Goal: Check status: Check status

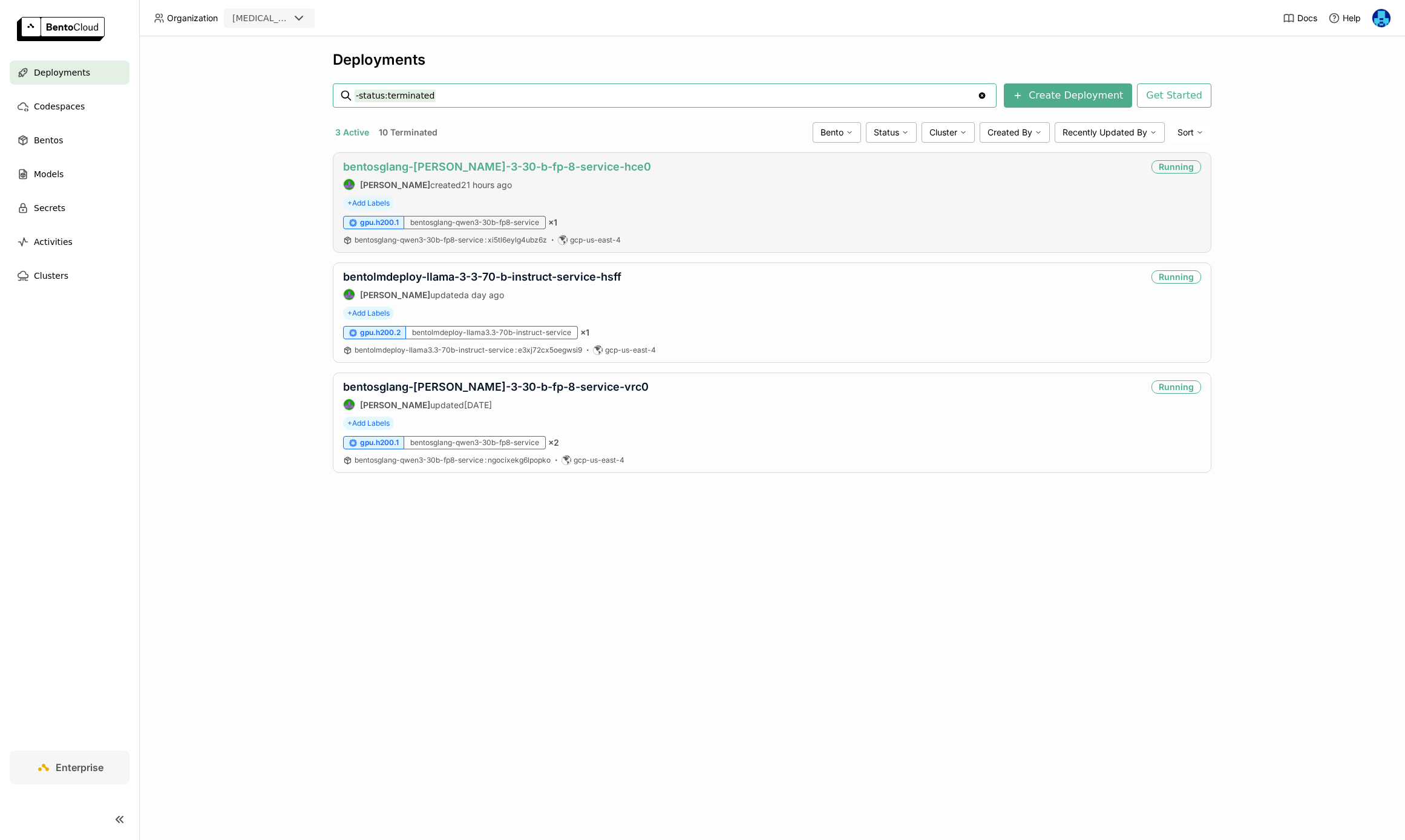
click at [495, 166] on link "bentosglang-[PERSON_NAME]-3-30-b-fp-8-service-hce0" at bounding box center [497, 166] width 308 height 13
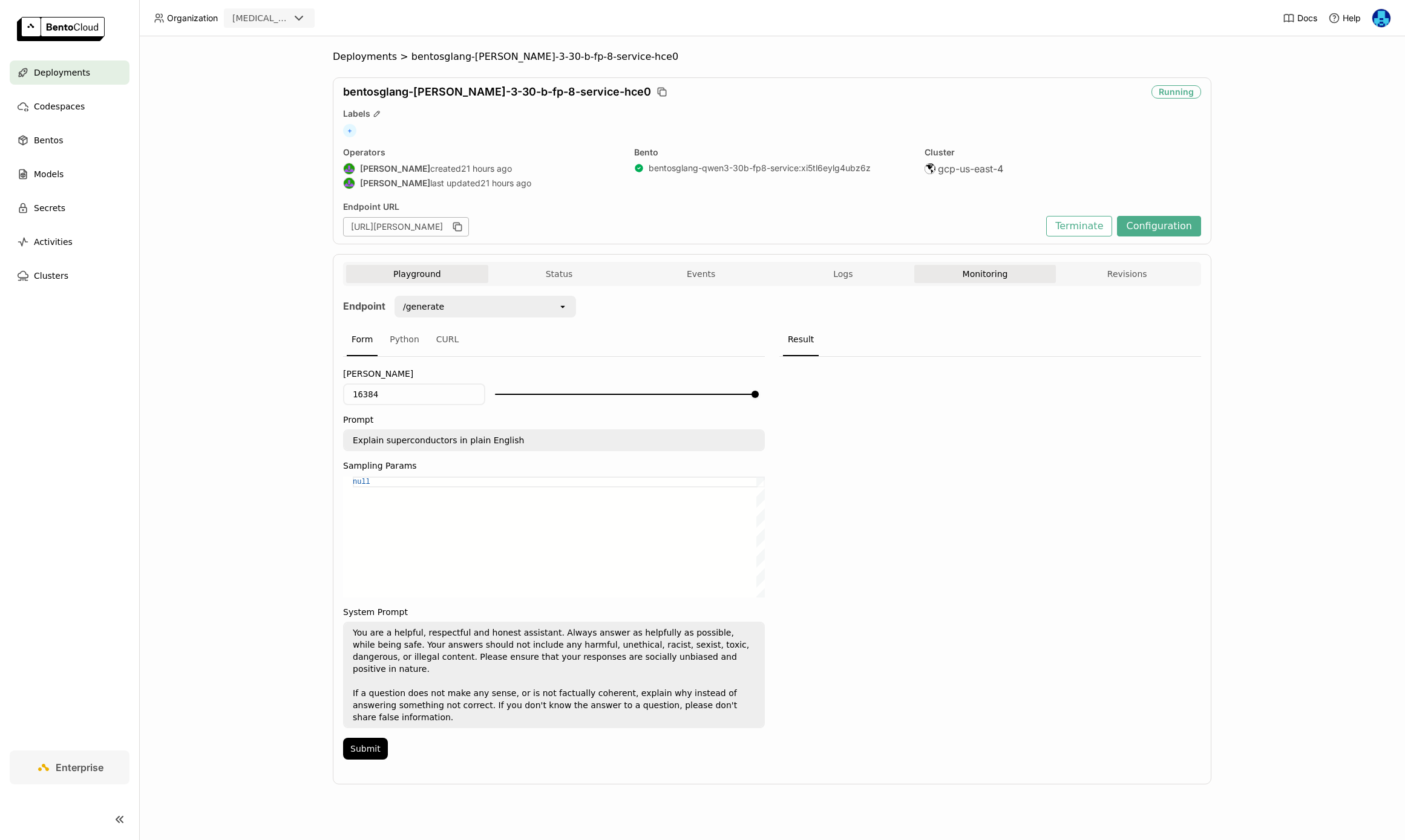
click at [1008, 282] on button "Monitoring" at bounding box center [985, 274] width 142 height 18
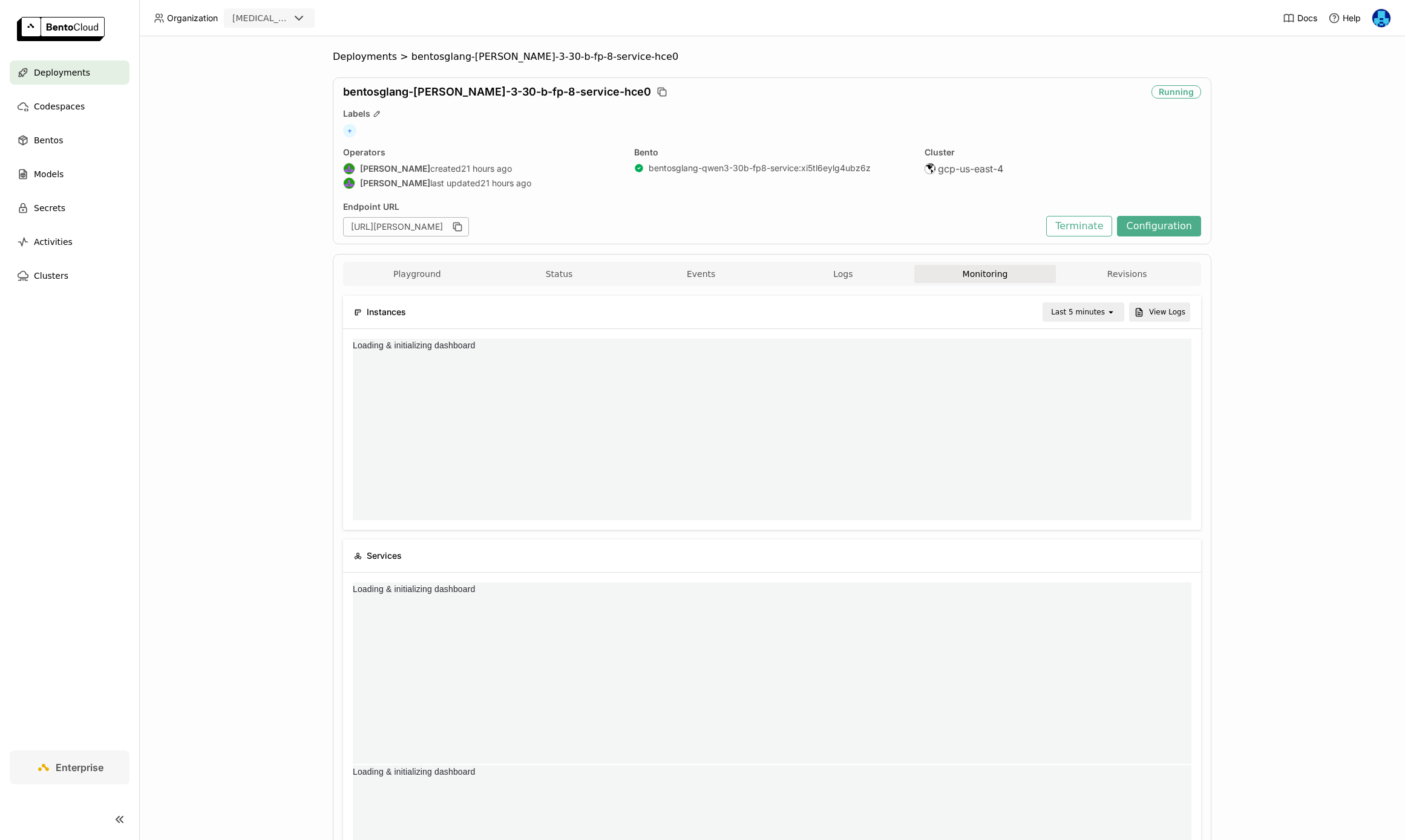
scroll to position [1, 1]
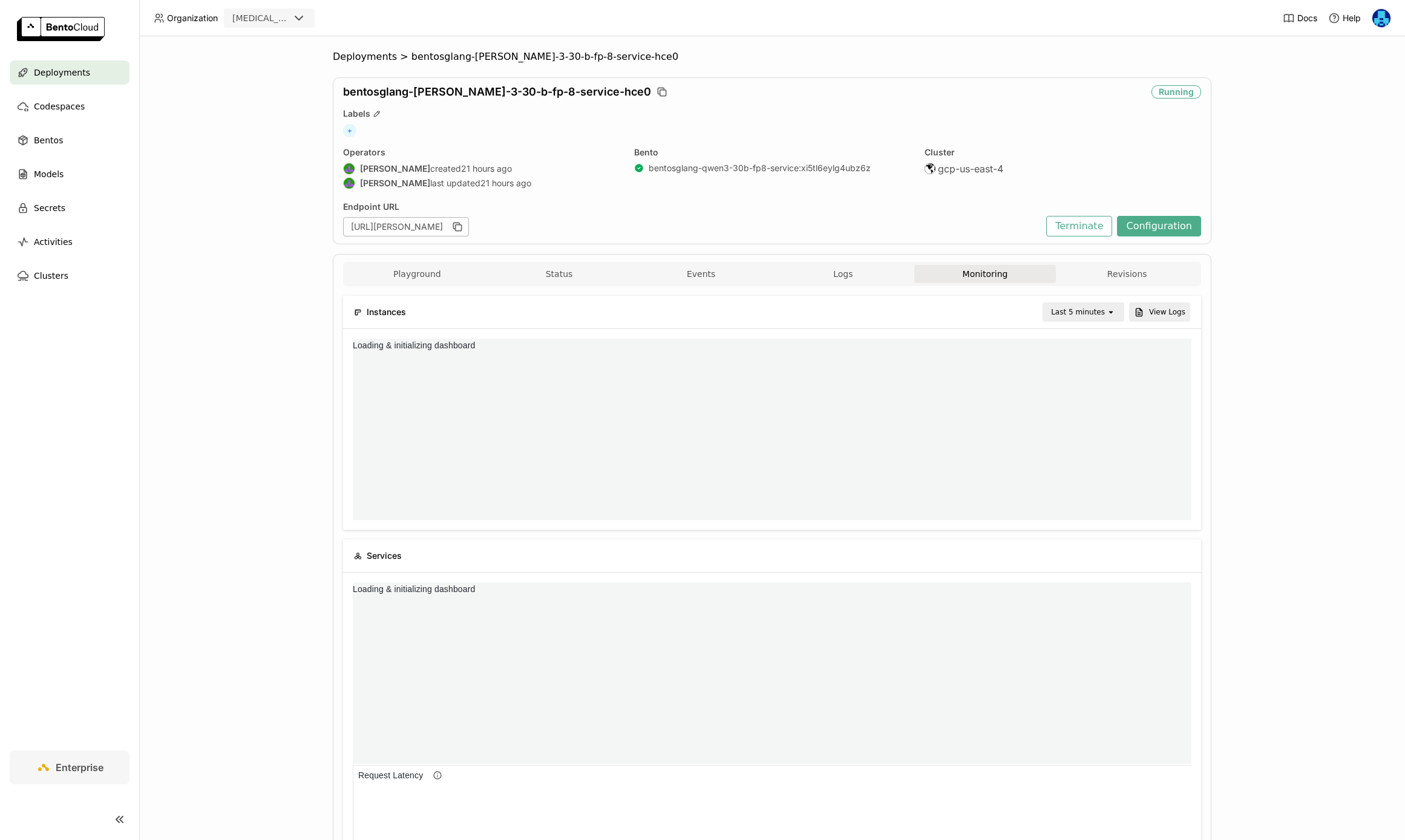
click at [1001, 274] on button "Monitoring" at bounding box center [985, 274] width 142 height 18
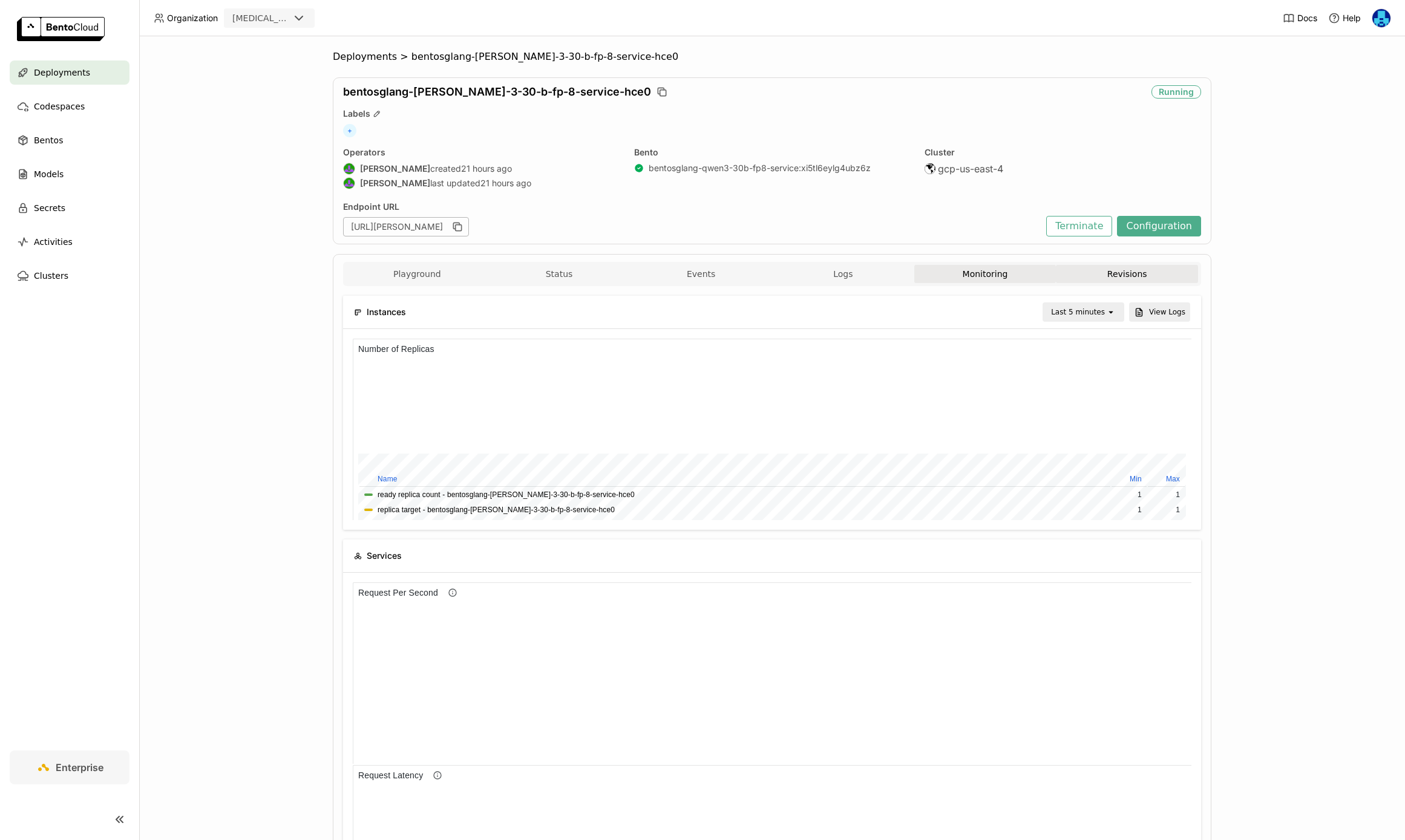
scroll to position [0, 0]
click at [1169, 226] on button "Configuration" at bounding box center [1159, 226] width 84 height 21
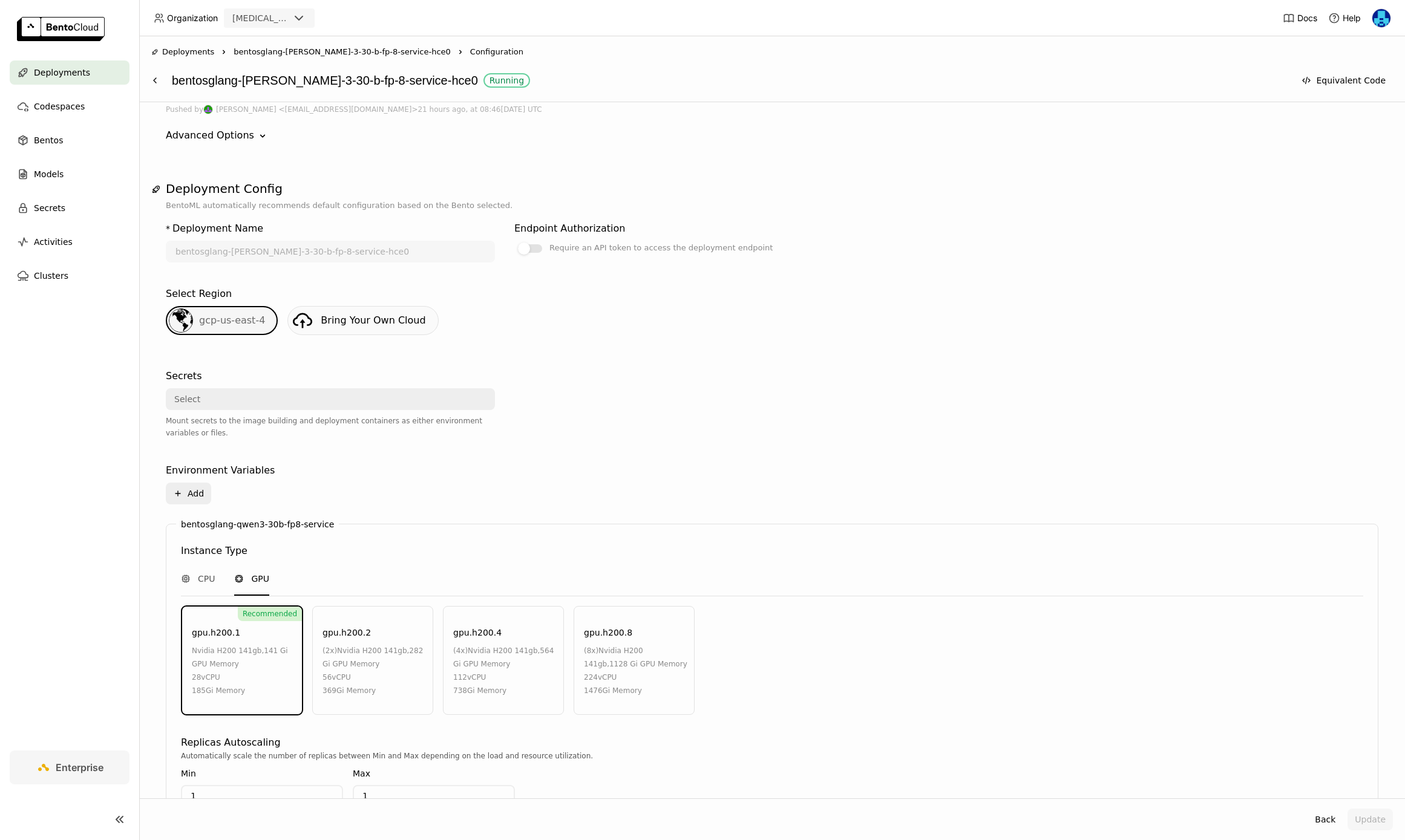
scroll to position [324, 0]
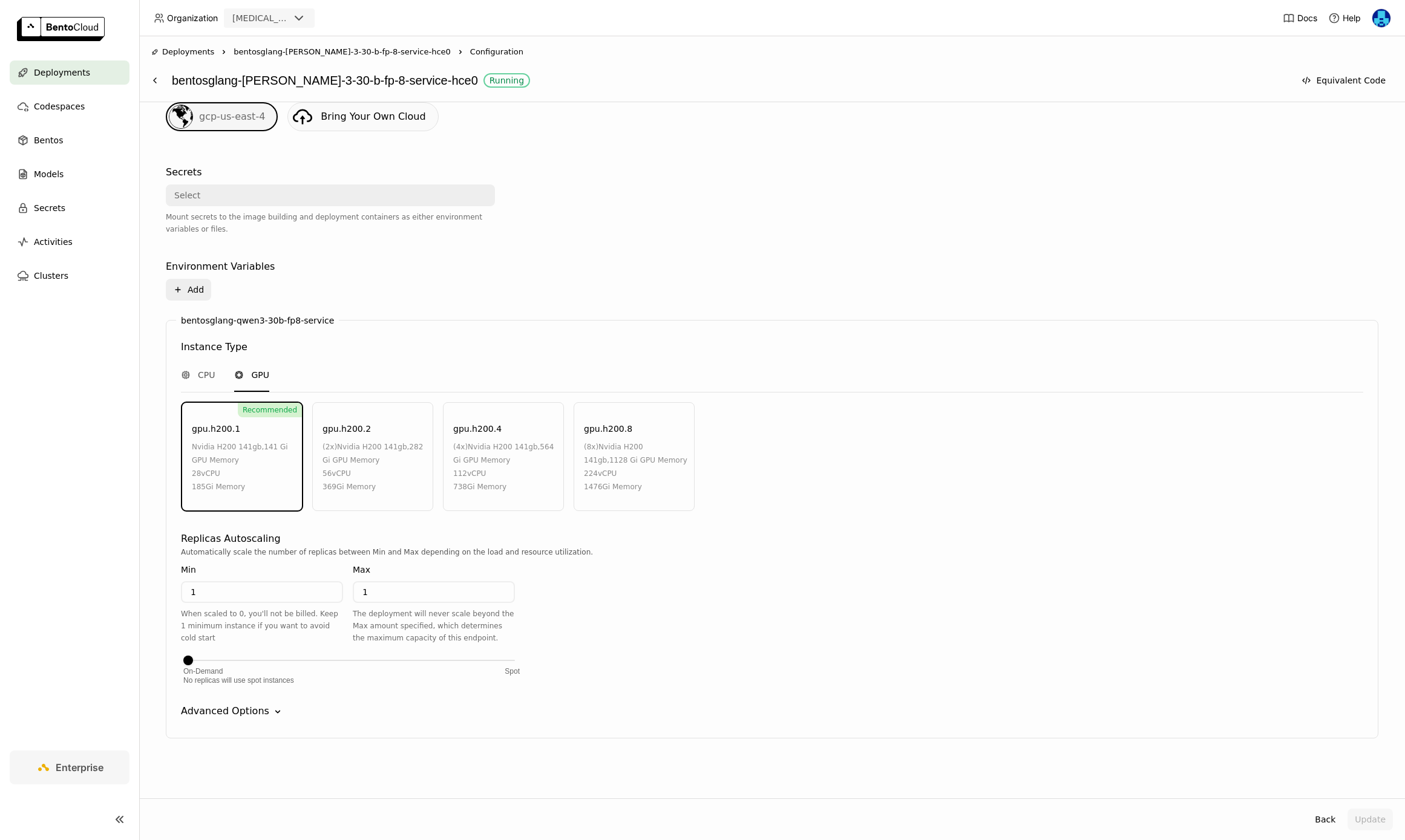
click at [271, 706] on icon "Down" at bounding box center [277, 712] width 12 height 12
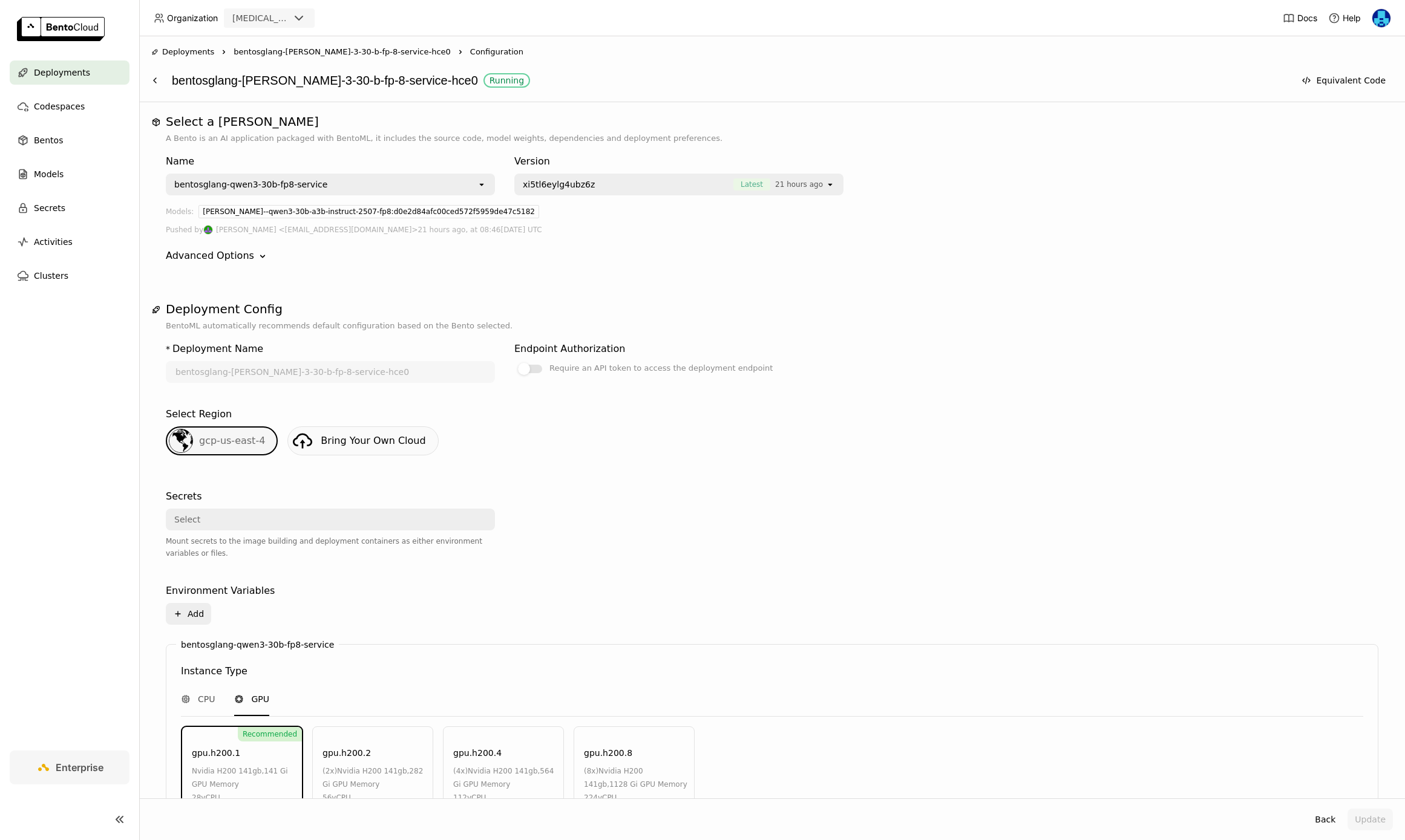
click at [352, 51] on span "bentosglang-[PERSON_NAME]-3-30-b-fp-8-service-hce0" at bounding box center [342, 52] width 217 height 12
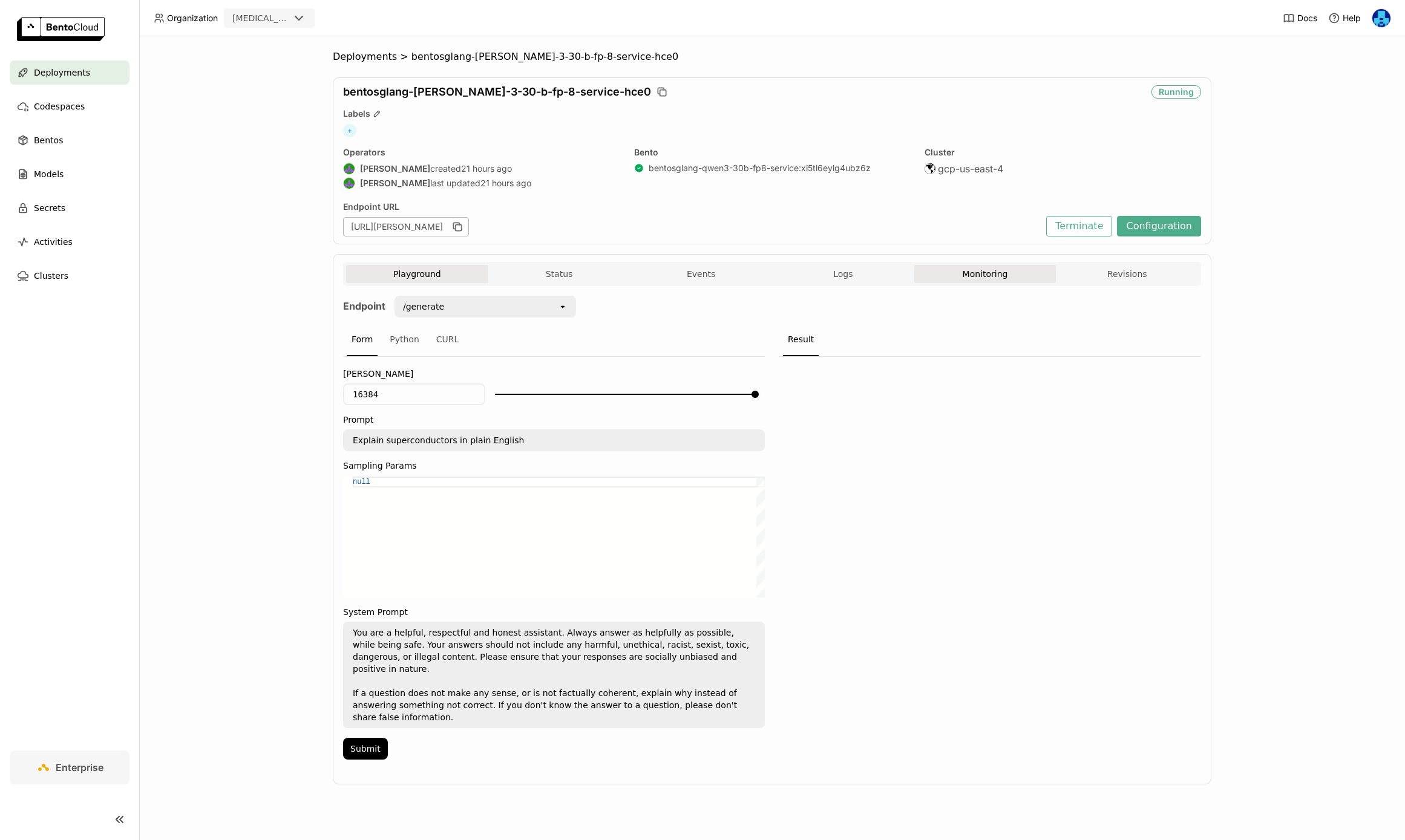
click at [1001, 278] on button "Monitoring" at bounding box center [985, 274] width 142 height 18
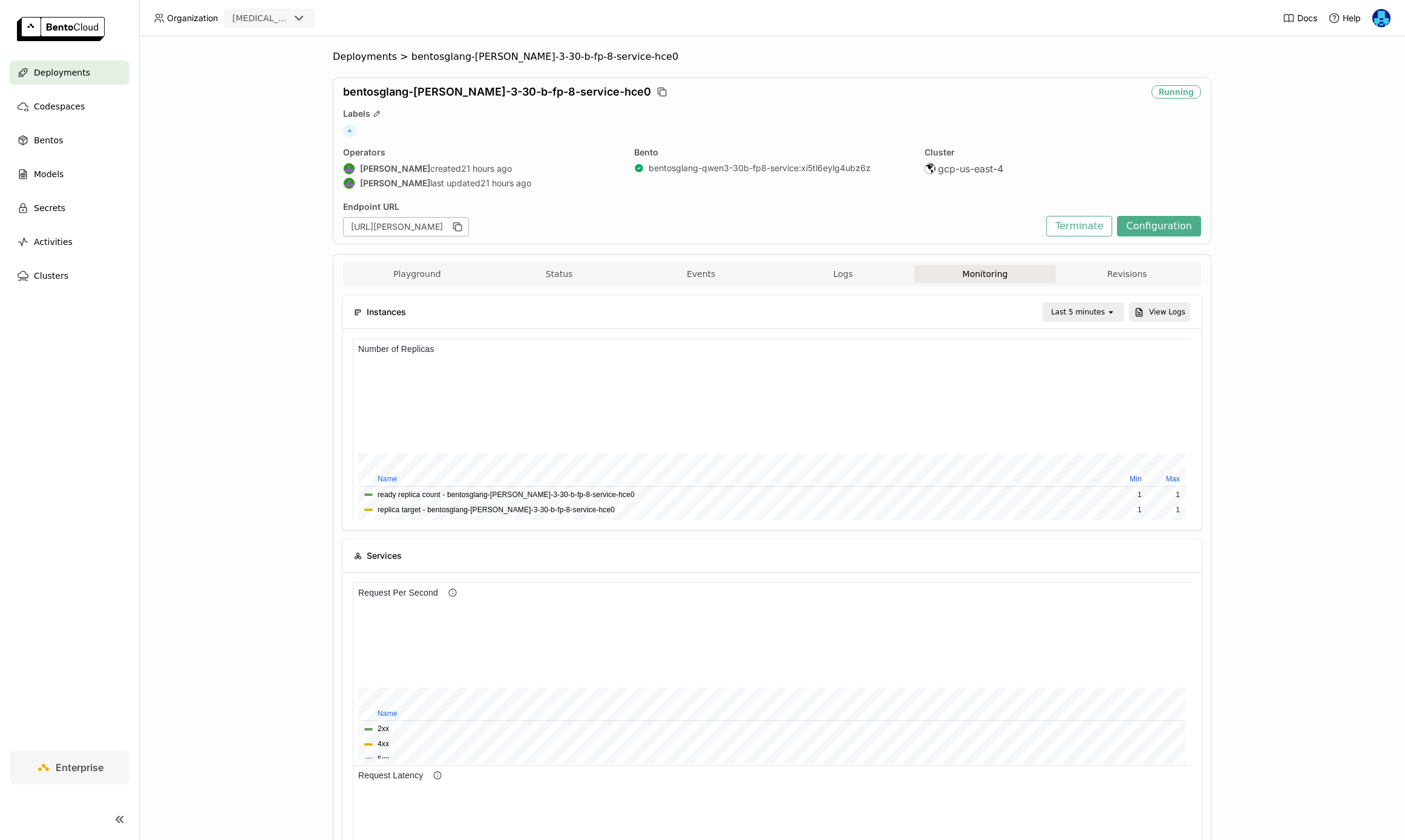
click at [1094, 312] on div "Last 5 minutes" at bounding box center [1078, 312] width 54 height 12
click at [1284, 367] on div "Deployments > bentosglang-qwen-3-30-b-fp-8-service-hce0 bentosglang-qwen-3-30-b…" at bounding box center [772, 438] width 1266 height 804
click at [368, 53] on span "Deployments" at bounding box center [365, 57] width 64 height 12
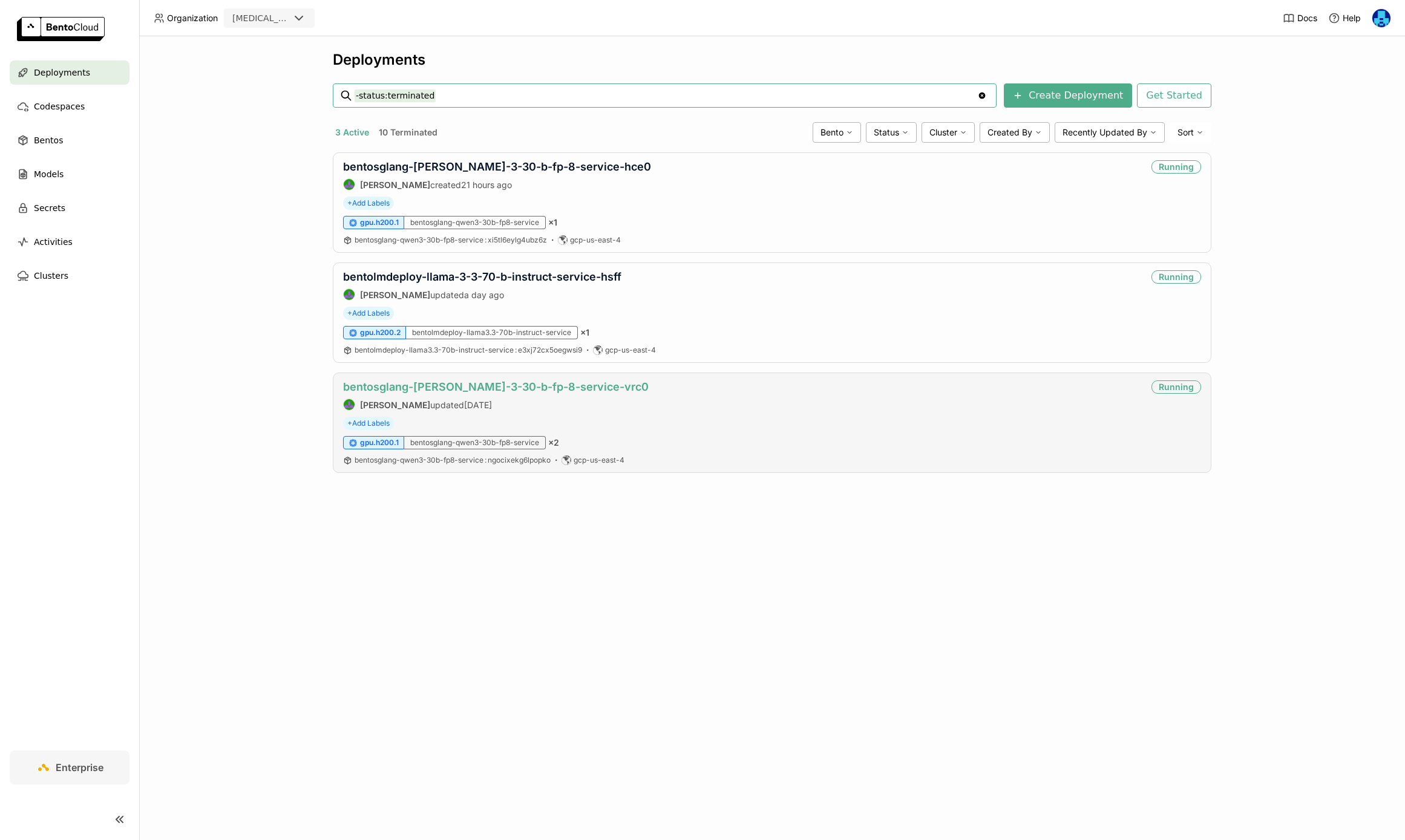
click at [538, 385] on link "bentosglang-qwen-3-30-b-fp-8-service-vrc0" at bounding box center [495, 387] width 305 height 13
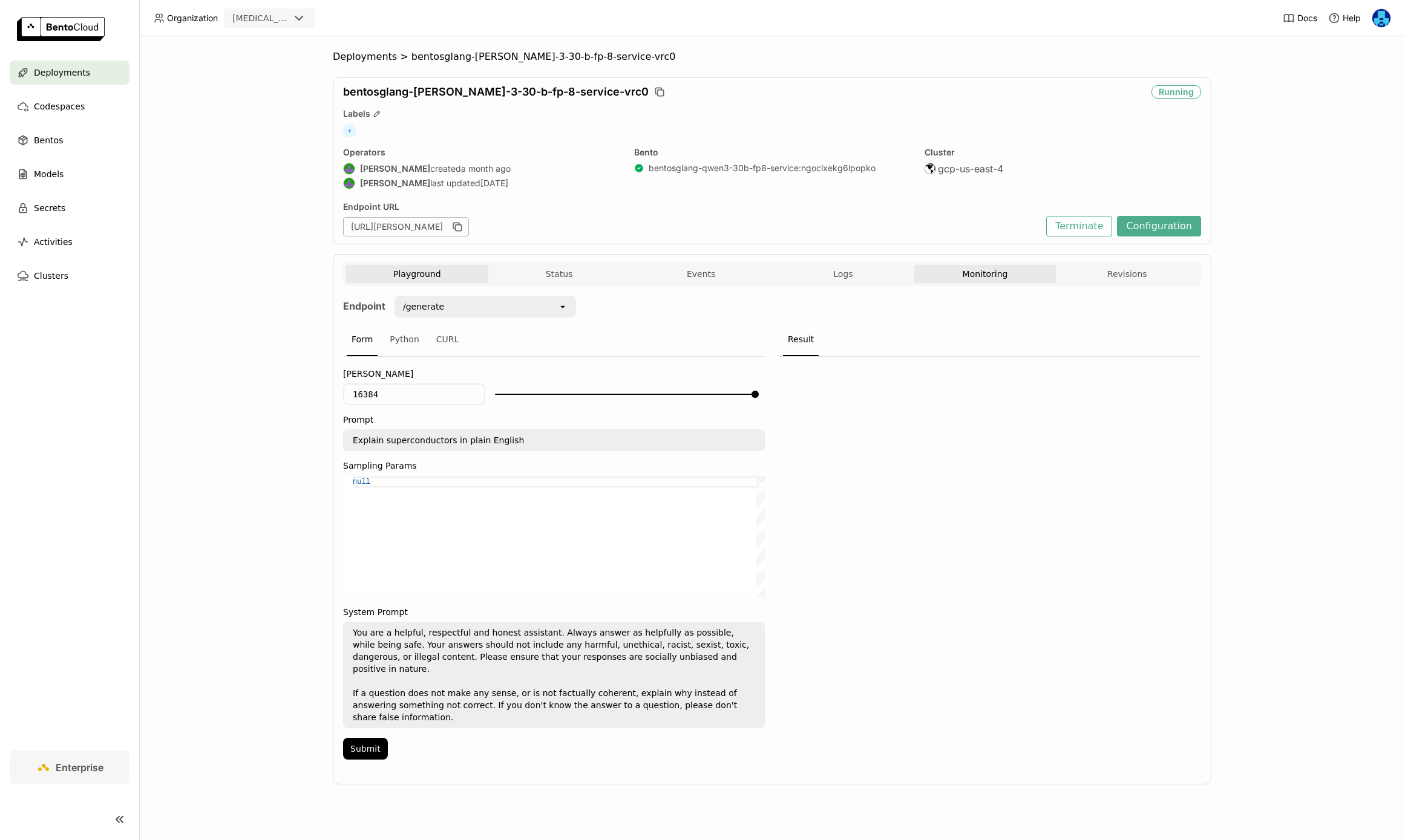
click at [996, 270] on button "Monitoring" at bounding box center [985, 274] width 142 height 18
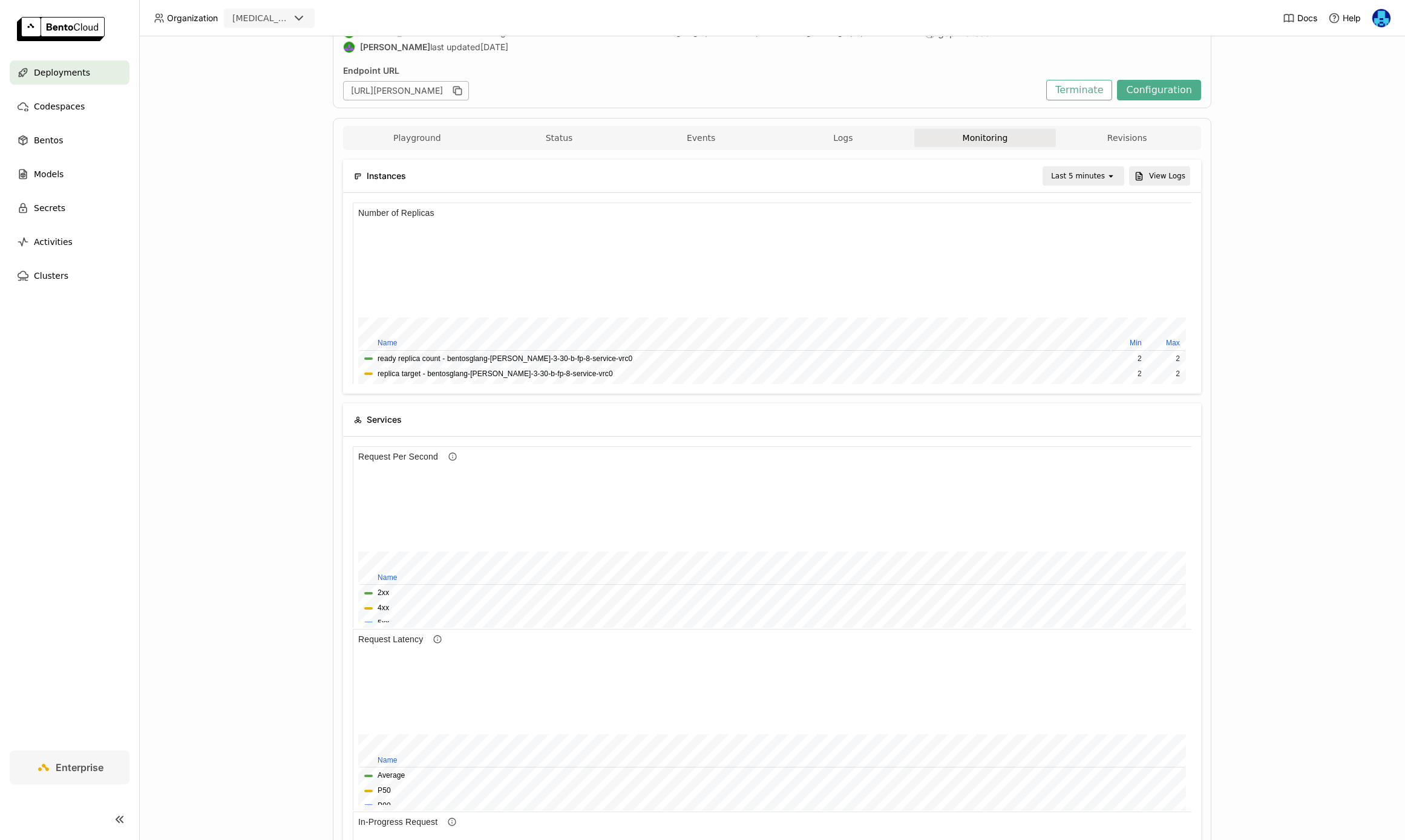
scroll to position [135, 0]
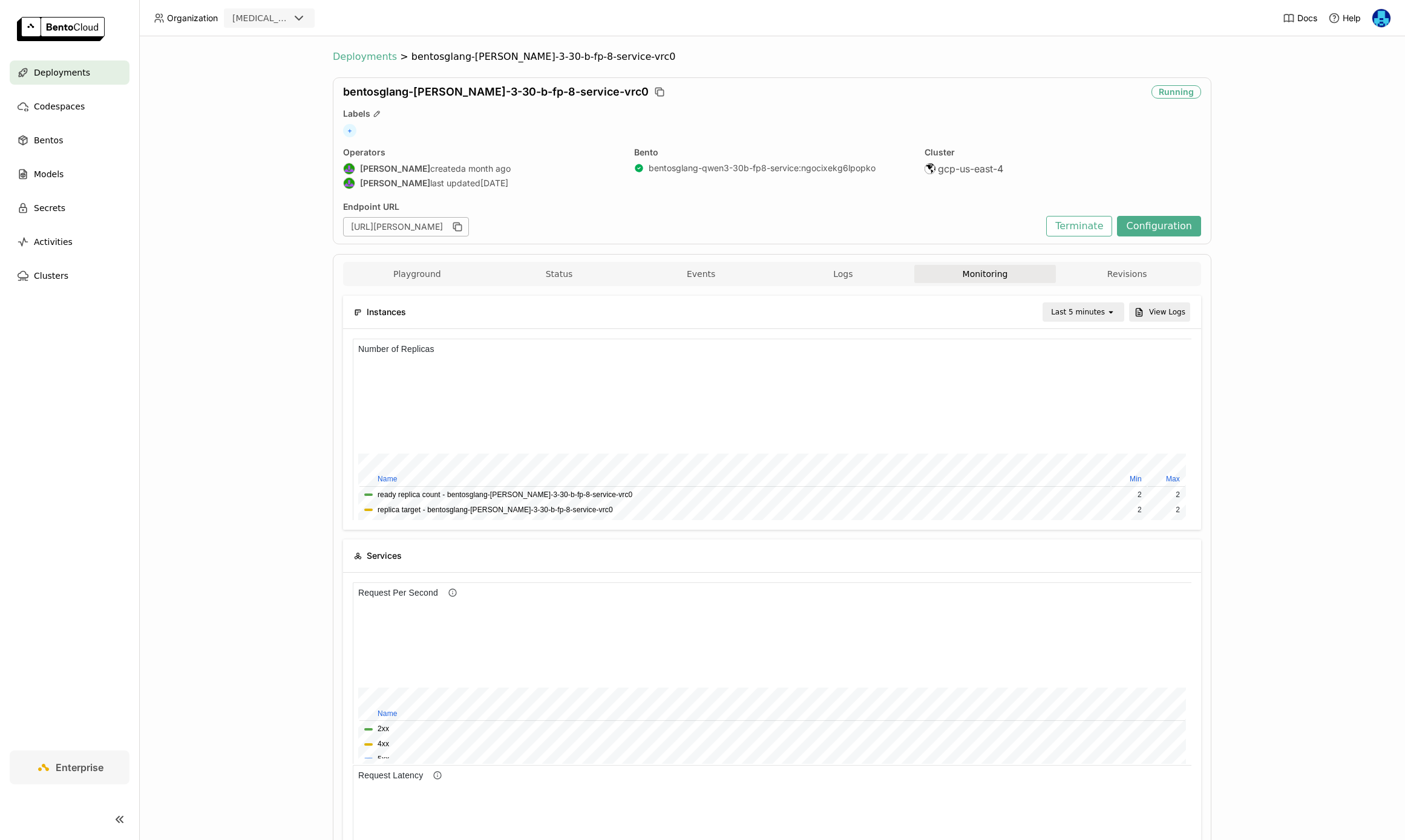
click at [365, 59] on span "Deployments" at bounding box center [365, 57] width 64 height 12
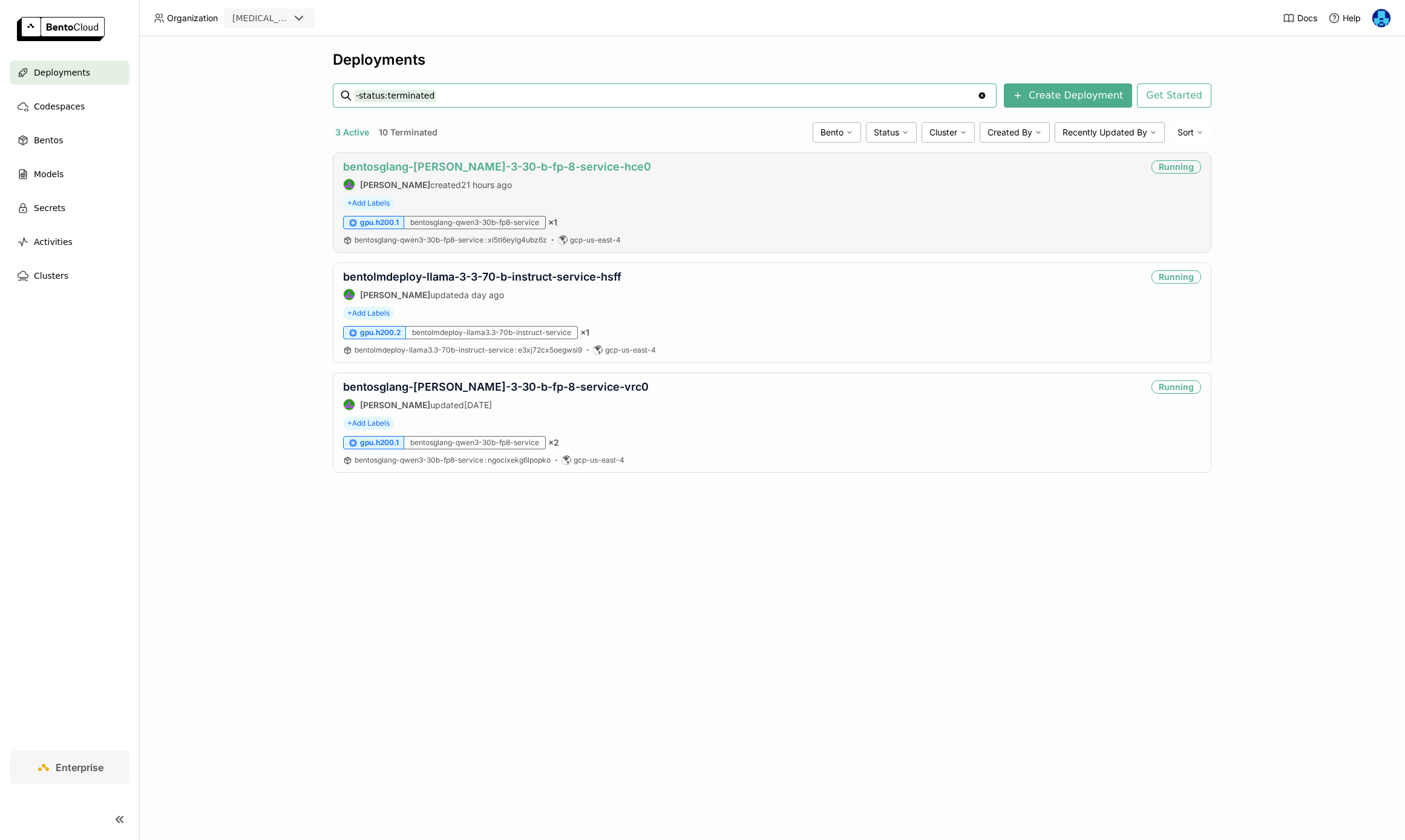
click at [476, 168] on link "bentosglang-[PERSON_NAME]-3-30-b-fp-8-service-hce0" at bounding box center [497, 166] width 308 height 13
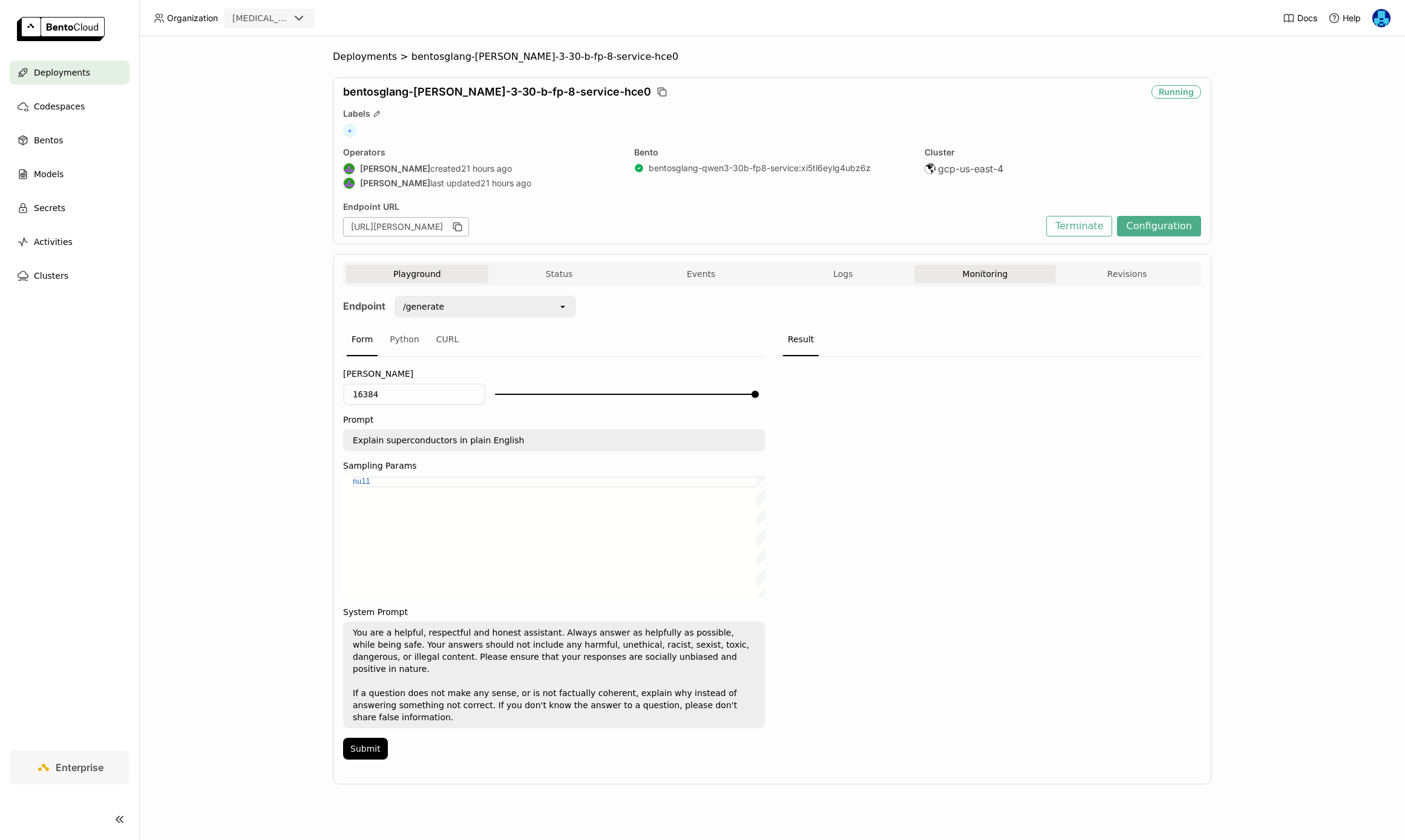
click at [982, 272] on button "Monitoring" at bounding box center [985, 274] width 142 height 18
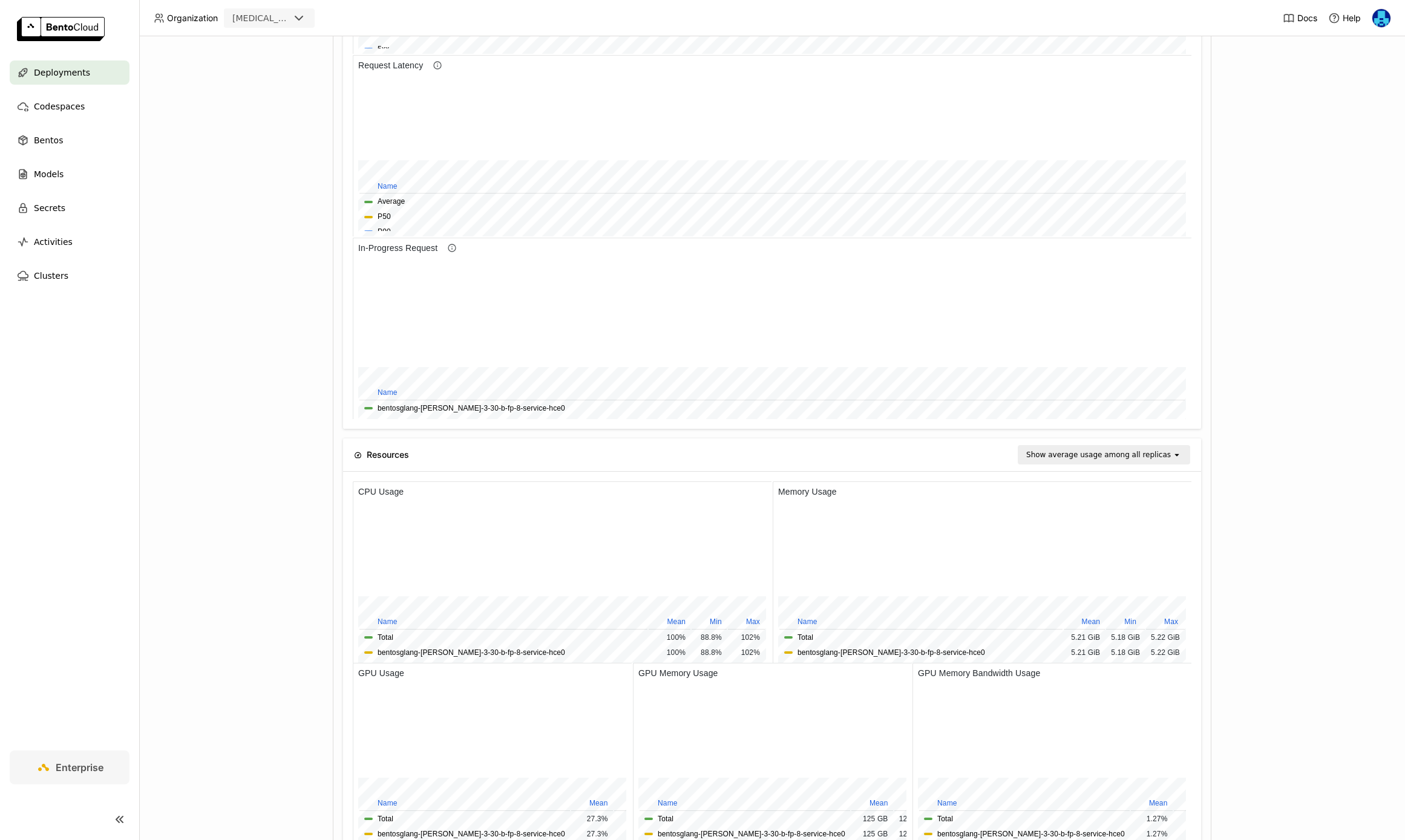
scroll to position [716, 0]
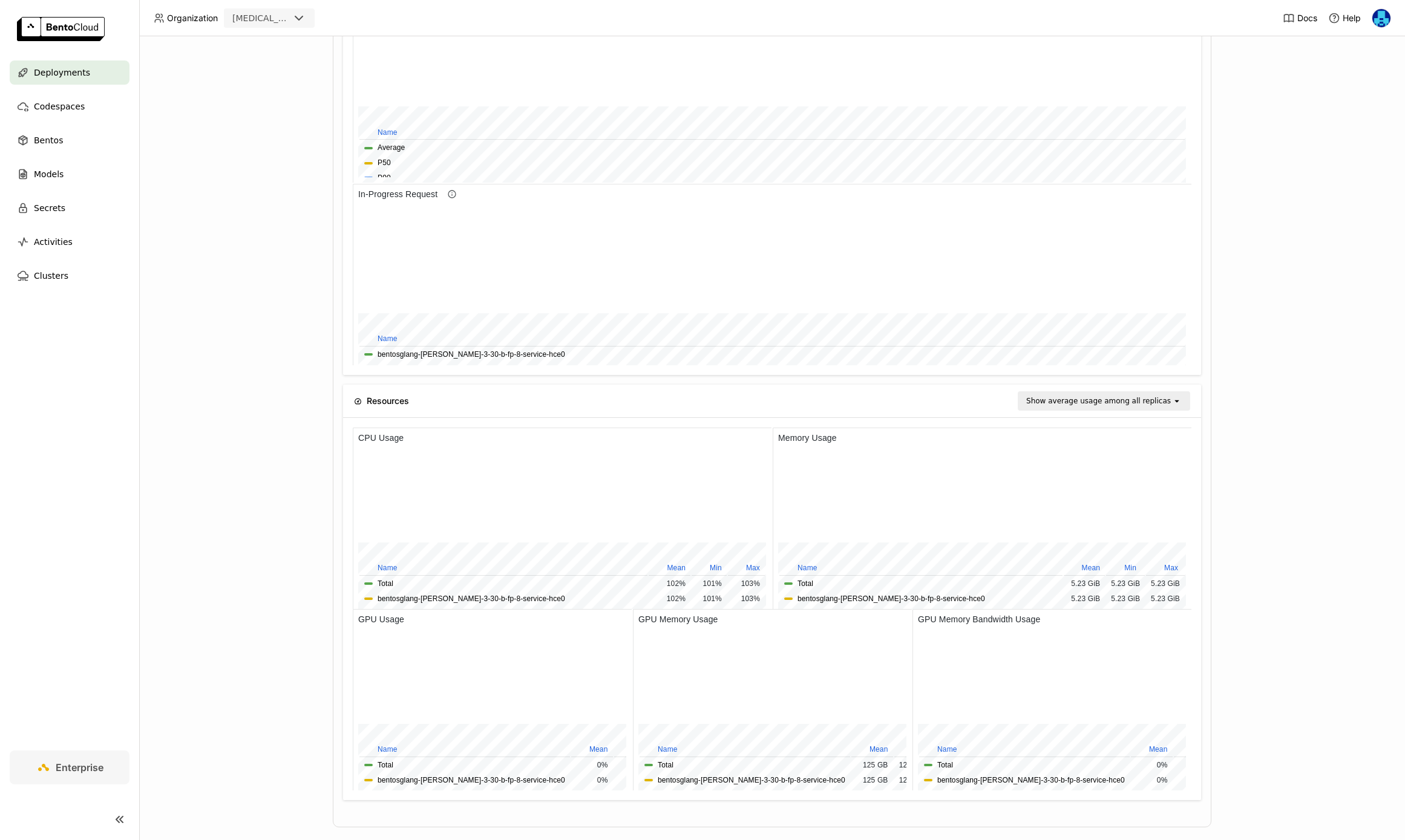
scroll to position [784, 0]
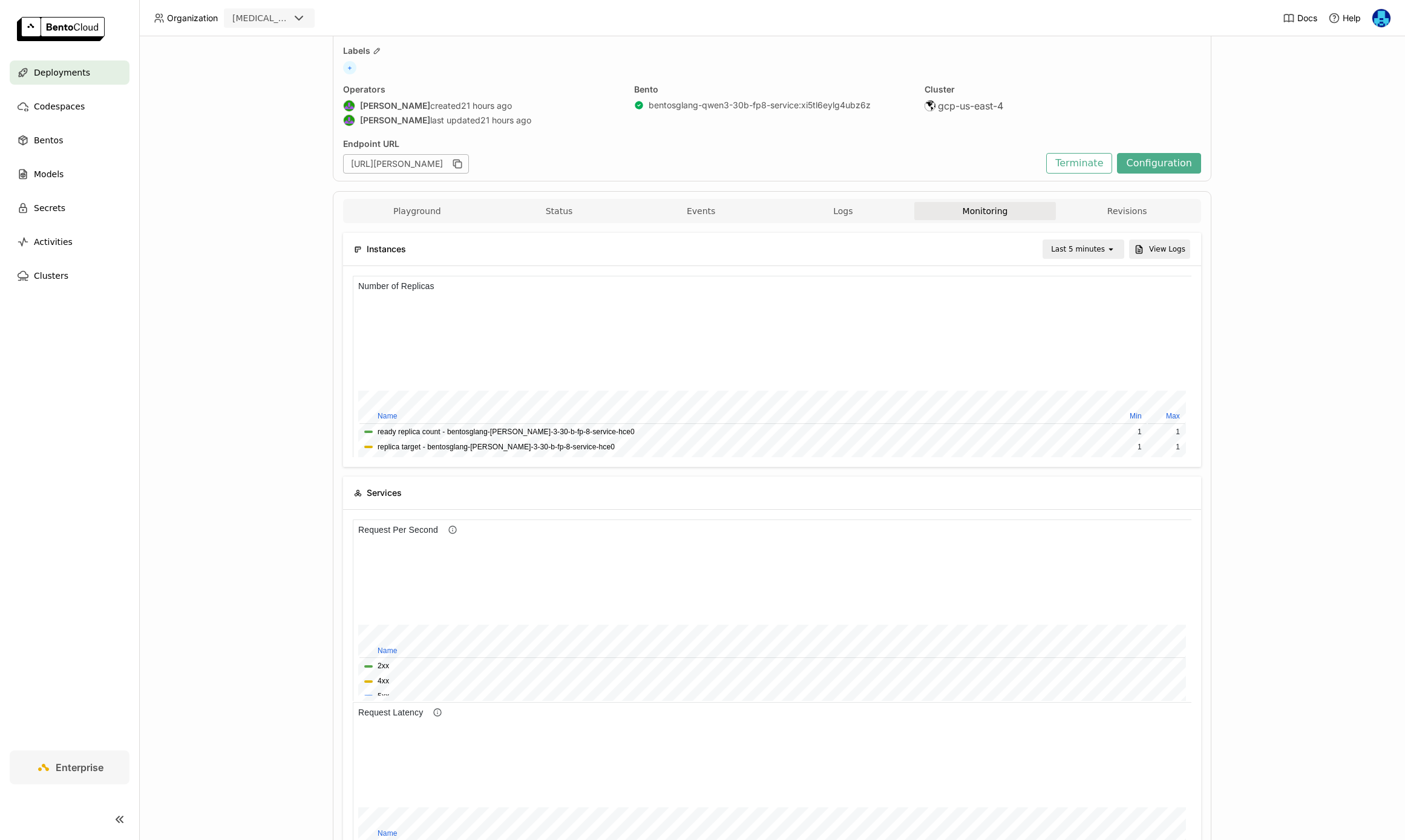
click at [1100, 248] on div "Last 5 minutes" at bounding box center [1078, 249] width 54 height 12
click at [1091, 338] on div "Last 1 hour" at bounding box center [1085, 342] width 59 height 12
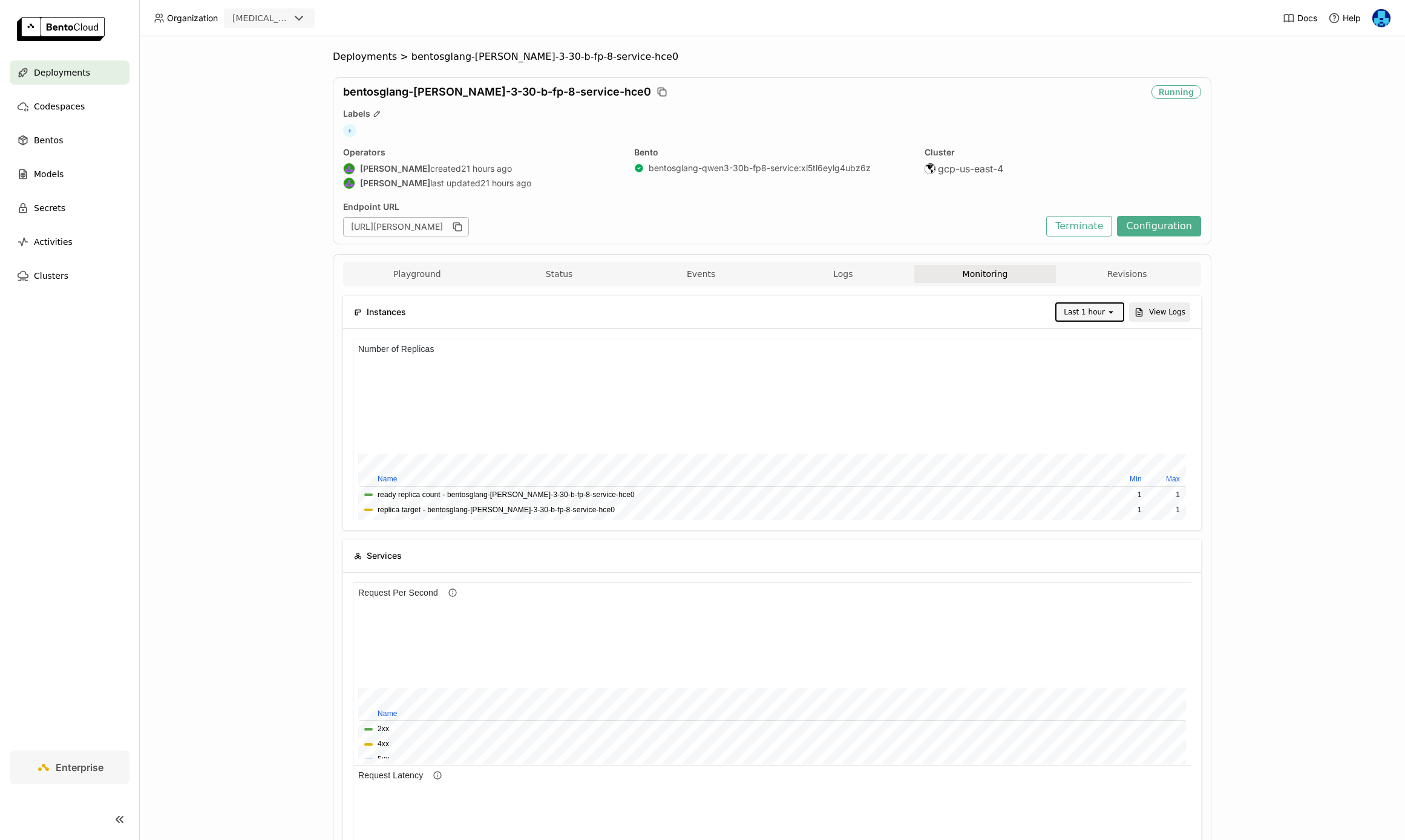
click at [106, 382] on nav "Deployments Codespaces Bentos Models Secrets Activities Clusters" at bounding box center [69, 405] width 139 height 690
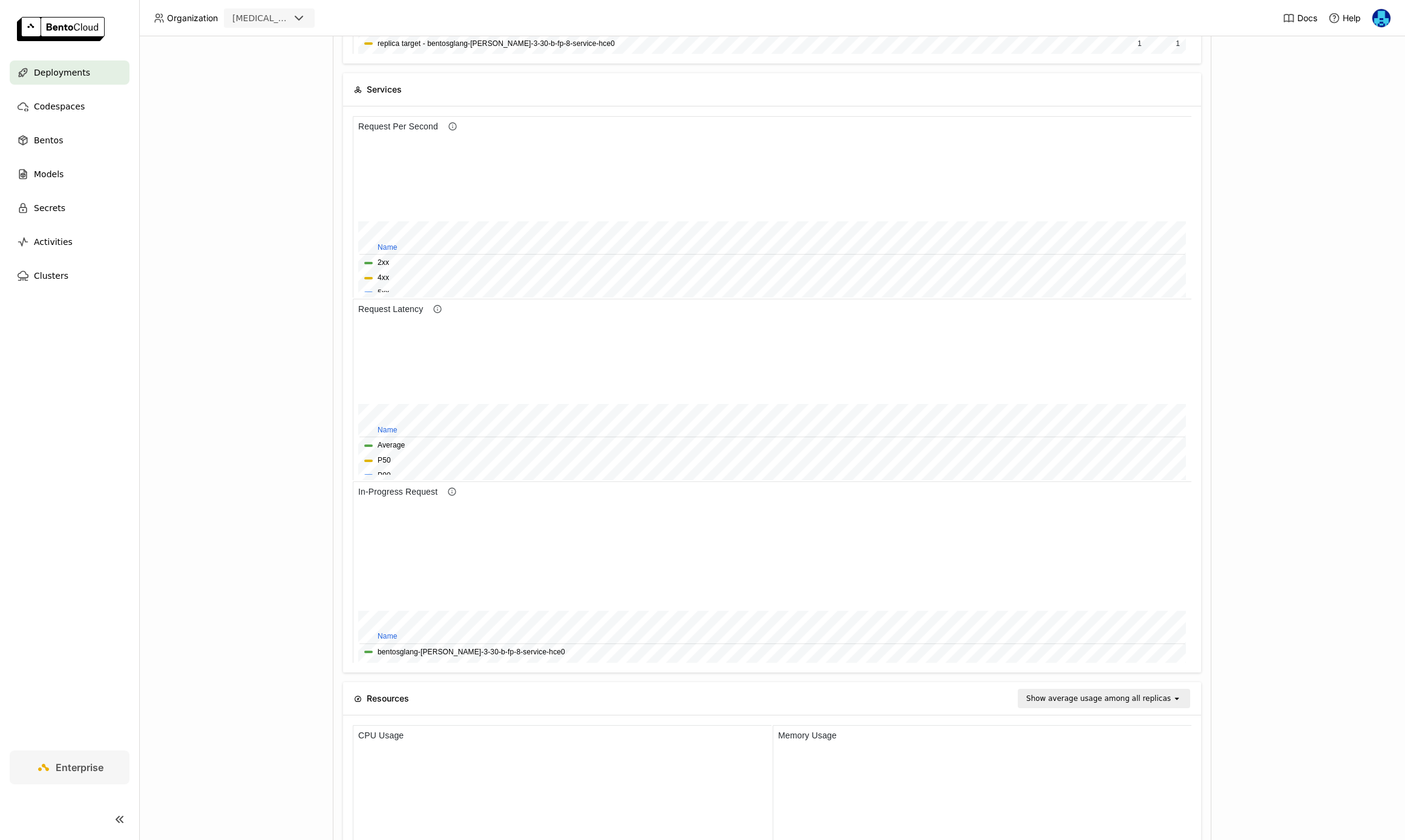
scroll to position [483, 0]
